Goal: Information Seeking & Learning: Learn about a topic

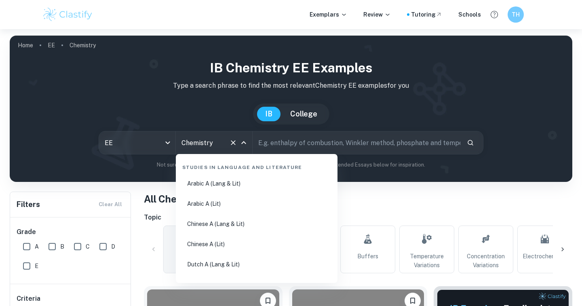
click at [213, 146] on input "Chemistry" at bounding box center [202, 142] width 46 height 15
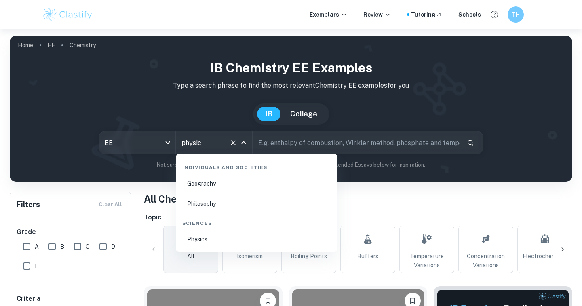
type input "physics"
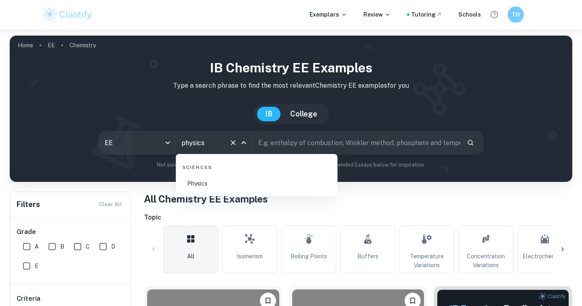
click at [225, 183] on li "Physics" at bounding box center [256, 183] width 155 height 19
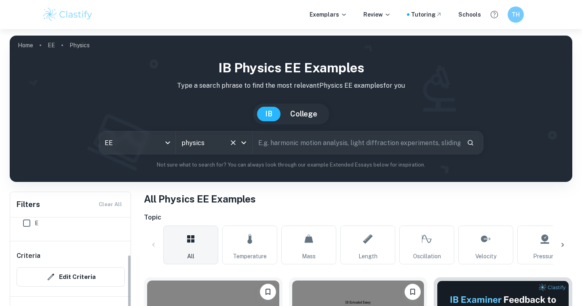
scroll to position [60, 0]
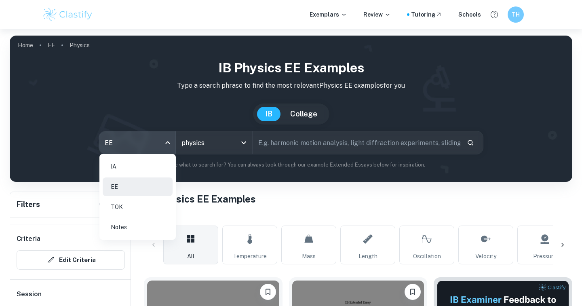
click at [133, 141] on body "We value your privacy We use cookies to enhance your browsing experience, serve…" at bounding box center [291, 182] width 582 height 306
click at [130, 168] on li "IA" at bounding box center [138, 166] width 70 height 19
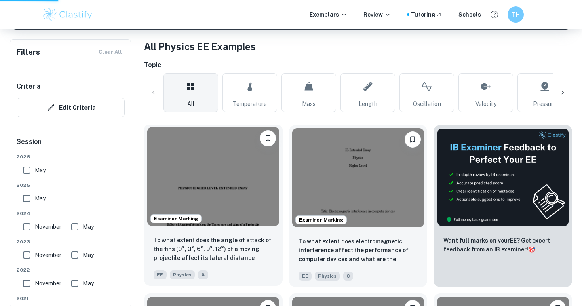
scroll to position [152, 0]
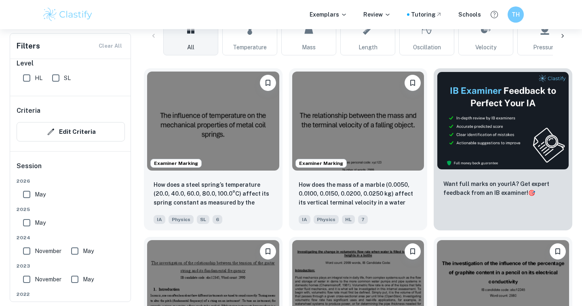
scroll to position [209, 0]
click at [27, 82] on input "HL" at bounding box center [27, 78] width 16 height 16
checkbox input "true"
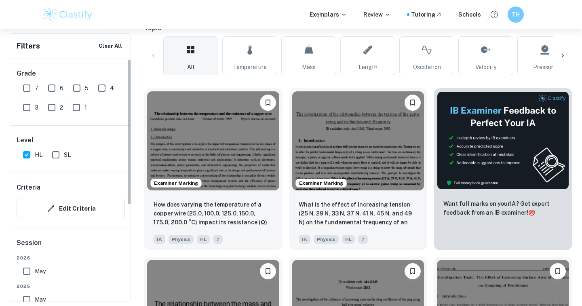
scroll to position [0, 0]
click at [32, 87] on input "7" at bounding box center [27, 88] width 16 height 16
checkbox input "true"
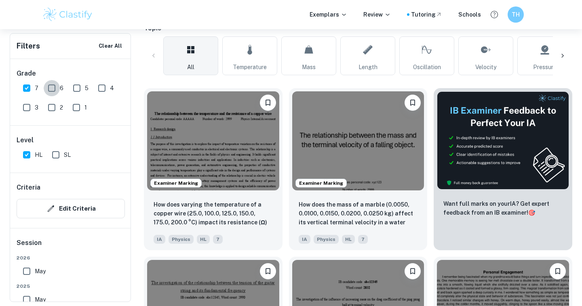
click at [45, 87] on input "6" at bounding box center [52, 88] width 16 height 16
checkbox input "true"
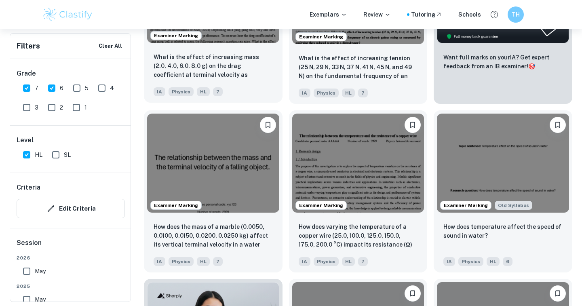
scroll to position [359, 0]
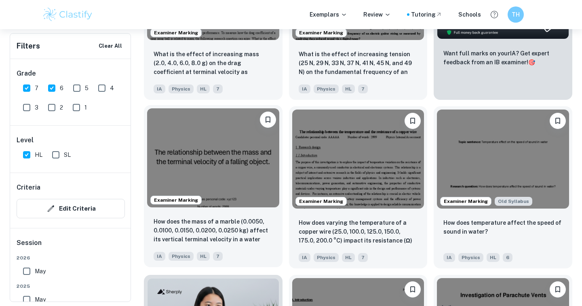
click at [257, 179] on img at bounding box center [213, 157] width 132 height 99
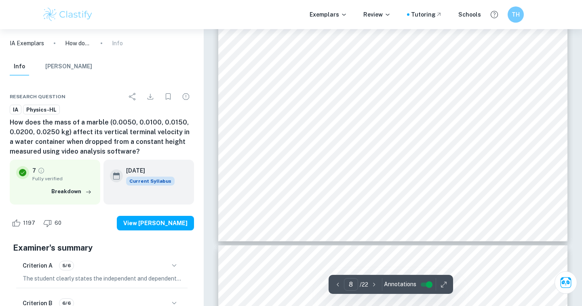
scroll to position [3826, 0]
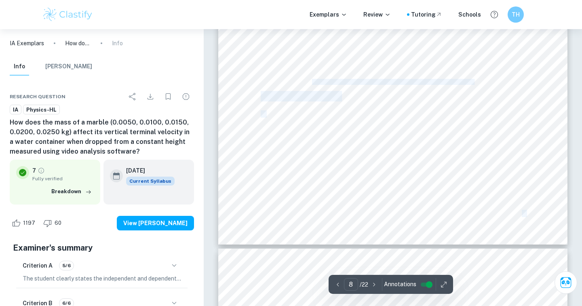
drag, startPoint x: 264, startPoint y: 112, endPoint x: 357, endPoint y: 174, distance: 111.7
drag, startPoint x: 274, startPoint y: 118, endPoint x: 391, endPoint y: 133, distance: 117.8
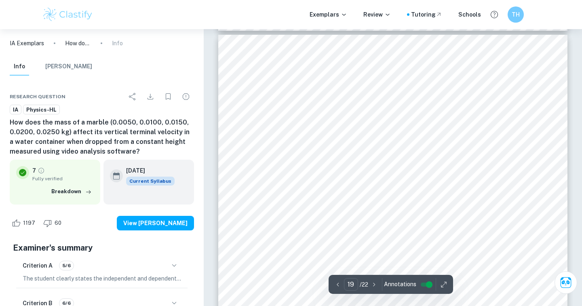
scroll to position [9017, 0]
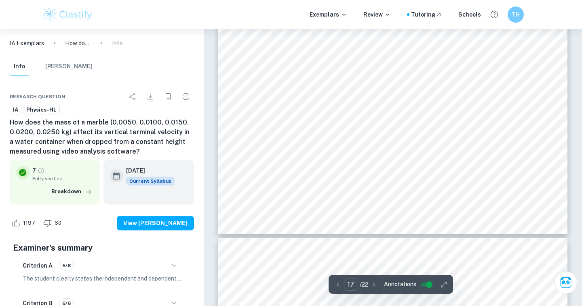
type input "18"
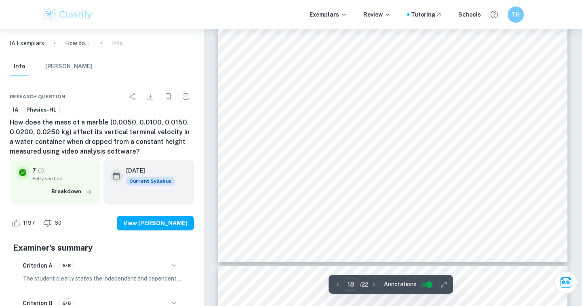
scroll to position [8784, 0]
